Goal: Obtain resource: Download file/media

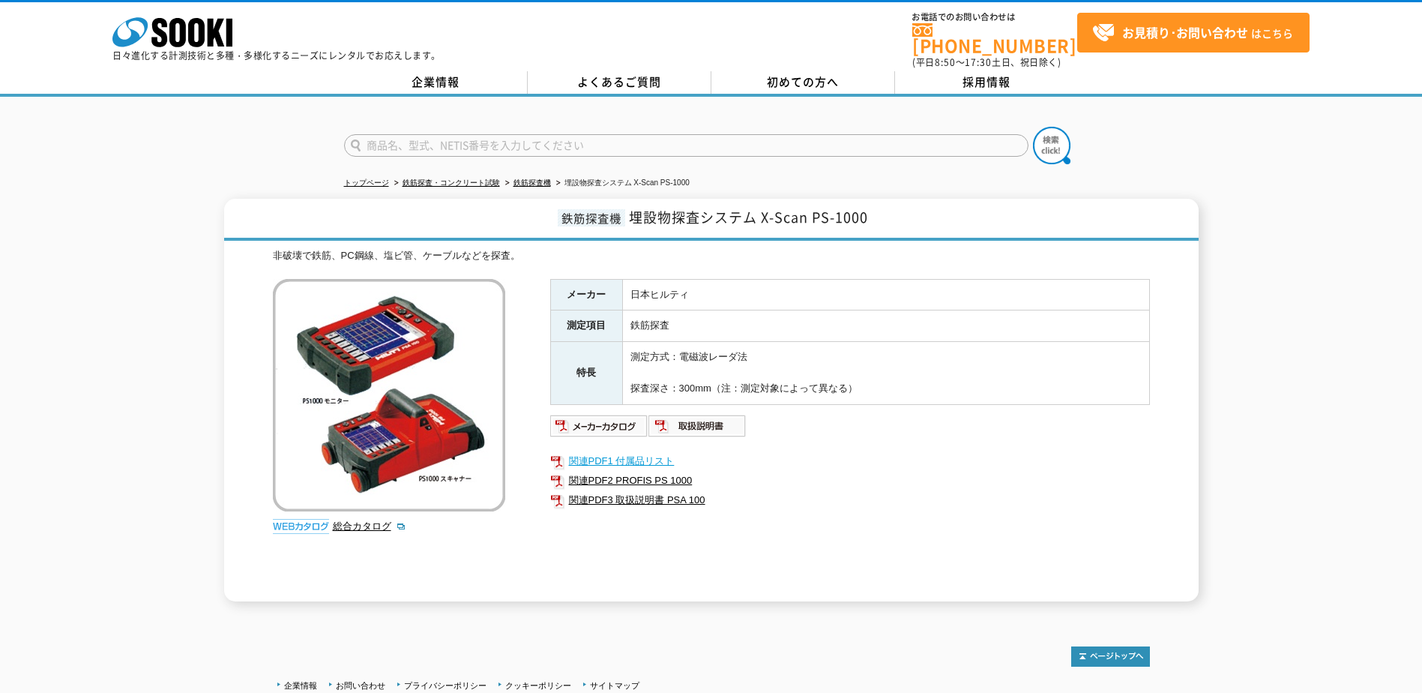
click at [633, 454] on link "関連PDF1 付属品リスト" at bounding box center [850, 460] width 600 height 19
click at [601, 472] on link "関連PDF2 PROFIS PS 1000" at bounding box center [850, 480] width 600 height 19
click at [601, 493] on link "関連PDF3 取扱説明書 PSA 100" at bounding box center [850, 499] width 600 height 19
click at [616, 421] on img at bounding box center [599, 426] width 98 height 24
click at [364, 520] on link "総合カタログ" at bounding box center [369, 525] width 73 height 11
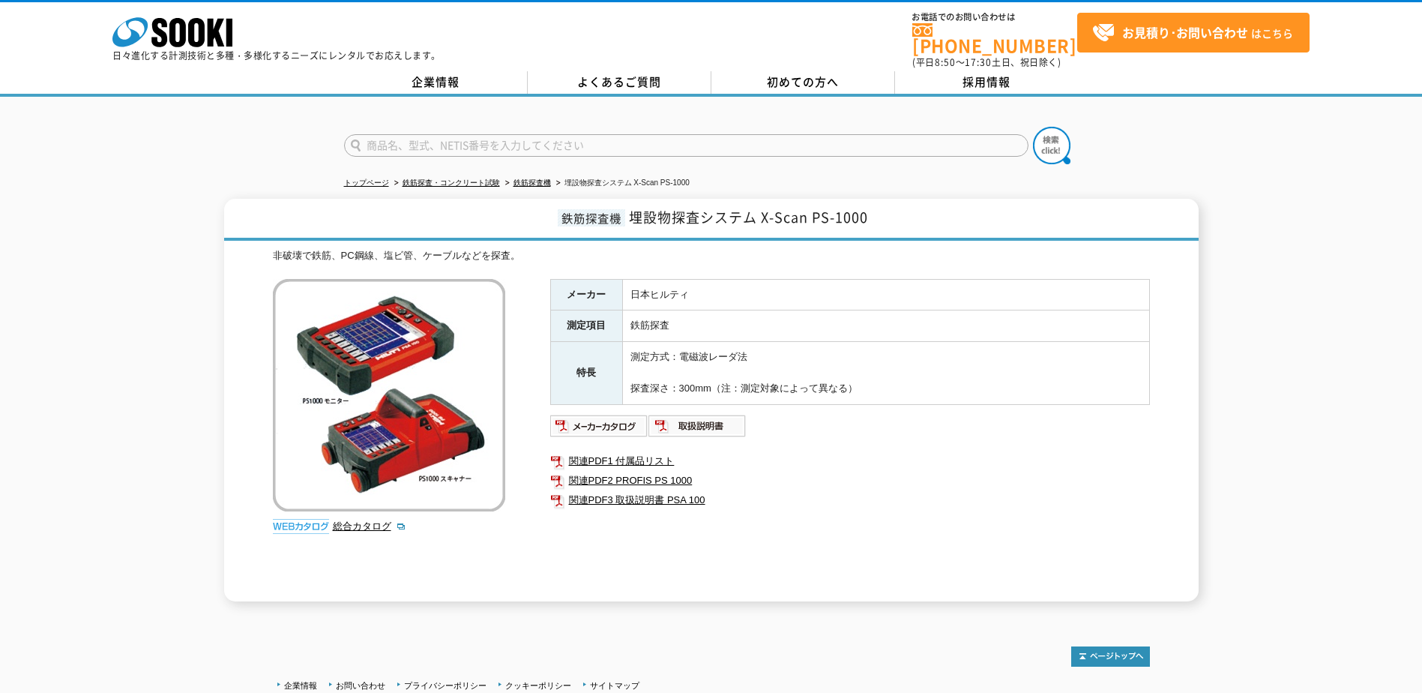
click at [298, 519] on img at bounding box center [301, 526] width 56 height 15
click at [631, 472] on link "関連PDF2 PROFIS PS 1000" at bounding box center [850, 480] width 600 height 19
click at [606, 453] on link "関連PDF1 付属品リスト" at bounding box center [850, 460] width 600 height 19
click at [587, 414] on img at bounding box center [599, 426] width 98 height 24
click at [344, 520] on link "総合カタログ" at bounding box center [369, 525] width 73 height 11
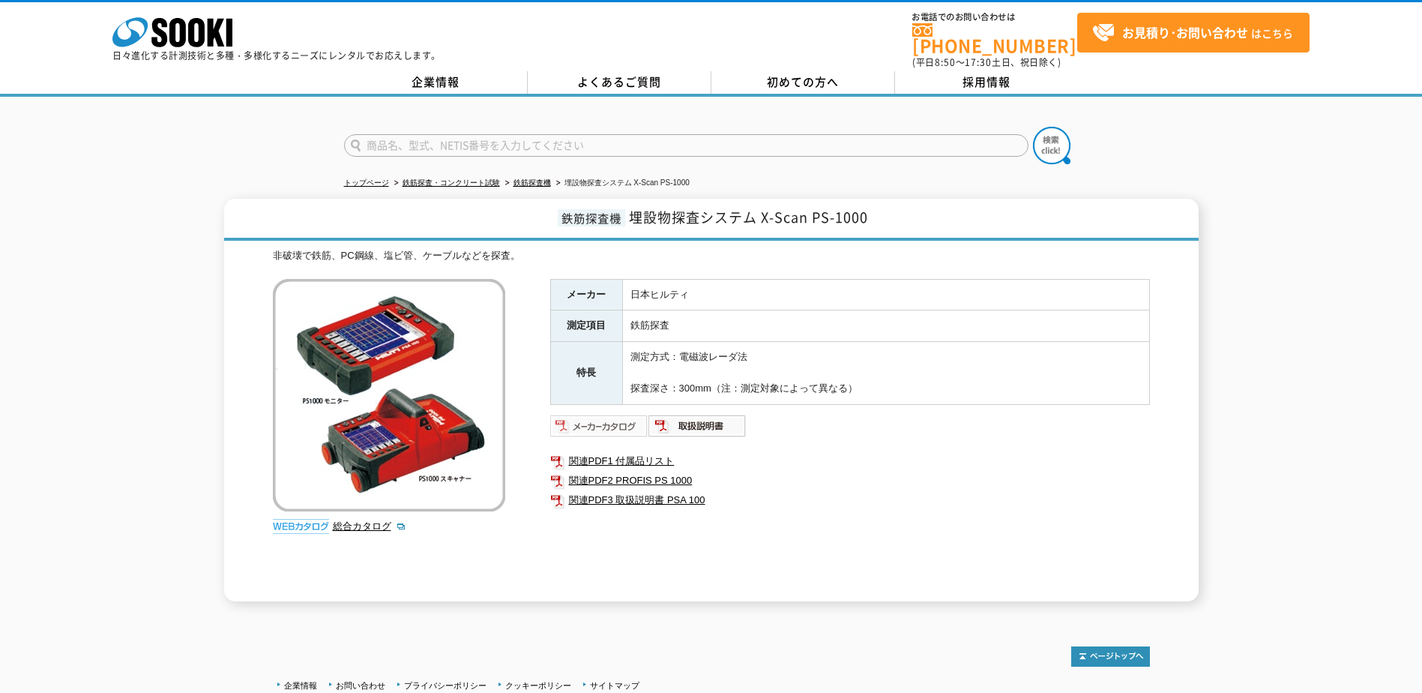
click at [623, 425] on img at bounding box center [599, 426] width 98 height 24
drag, startPoint x: 217, startPoint y: 42, endPoint x: 228, endPoint y: 44, distance: 10.7
